Goal: Navigation & Orientation: Find specific page/section

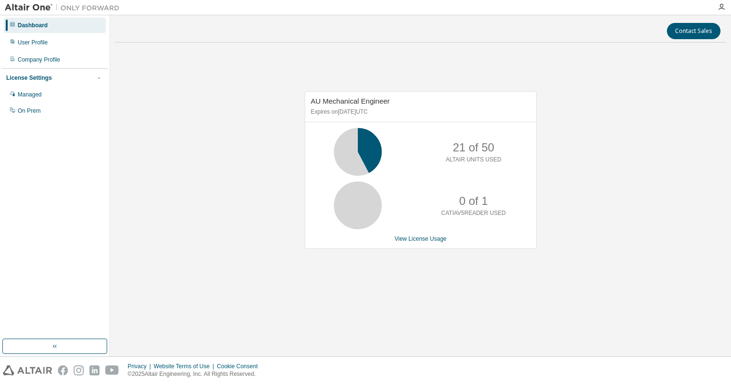
click at [585, 166] on div "AU Mechanical Engineer Expires on January 31, 2026 UTC 21 of 50 ALTAIR UNITS US…" at bounding box center [420, 175] width 611 height 250
